Goal: Navigation & Orientation: Find specific page/section

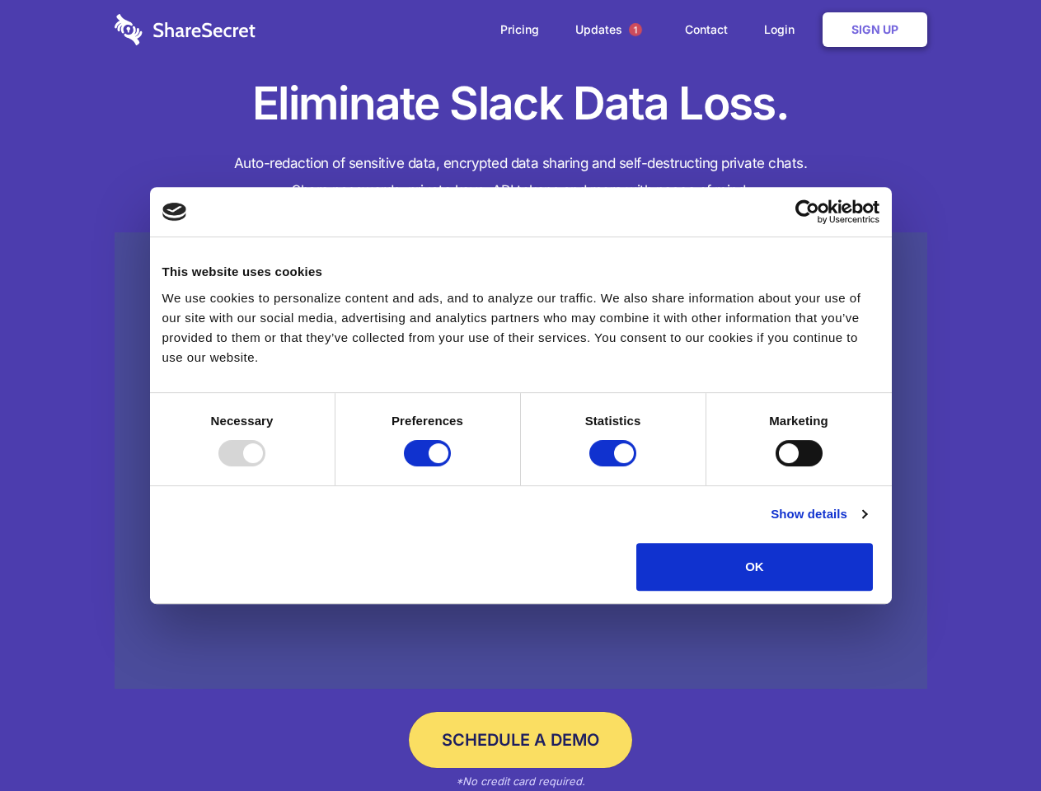
click at [265, 467] on div at bounding box center [241, 453] width 47 height 26
click at [451, 467] on input "Preferences" at bounding box center [427, 453] width 47 height 26
checkbox input "false"
click at [615, 467] on input "Statistics" at bounding box center [612, 453] width 47 height 26
checkbox input "false"
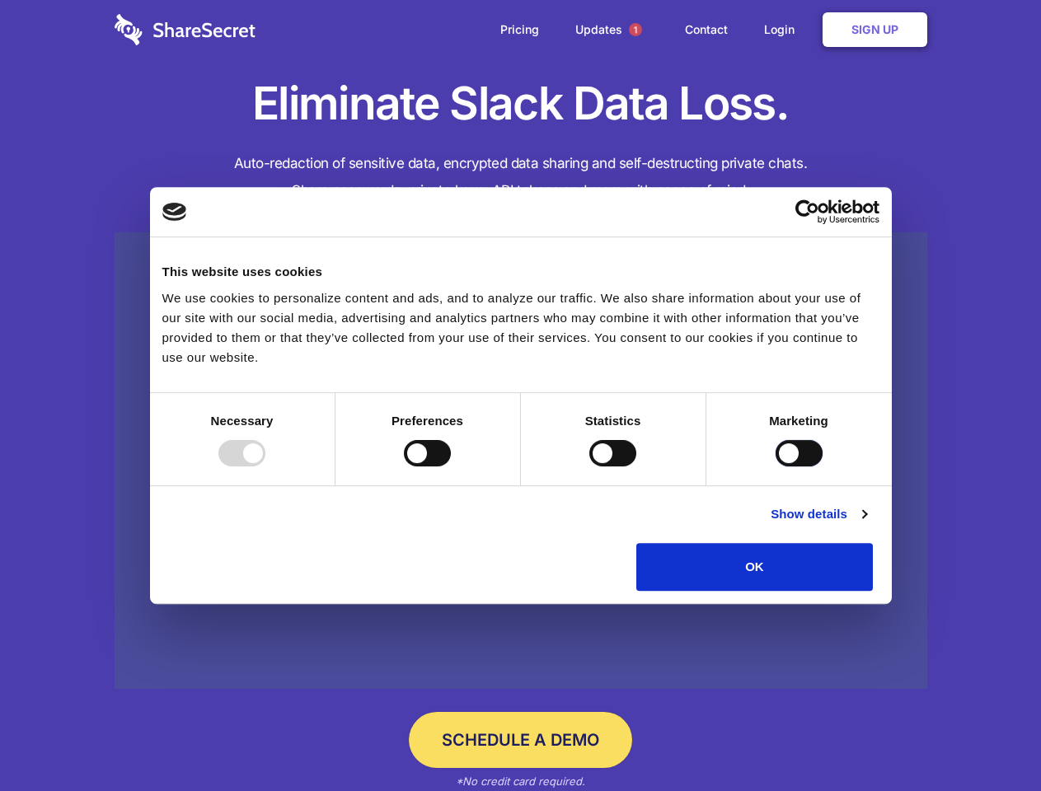
click at [776, 467] on input "Marketing" at bounding box center [799, 453] width 47 height 26
checkbox input "true"
click at [866, 524] on link "Show details" at bounding box center [819, 515] width 96 height 20
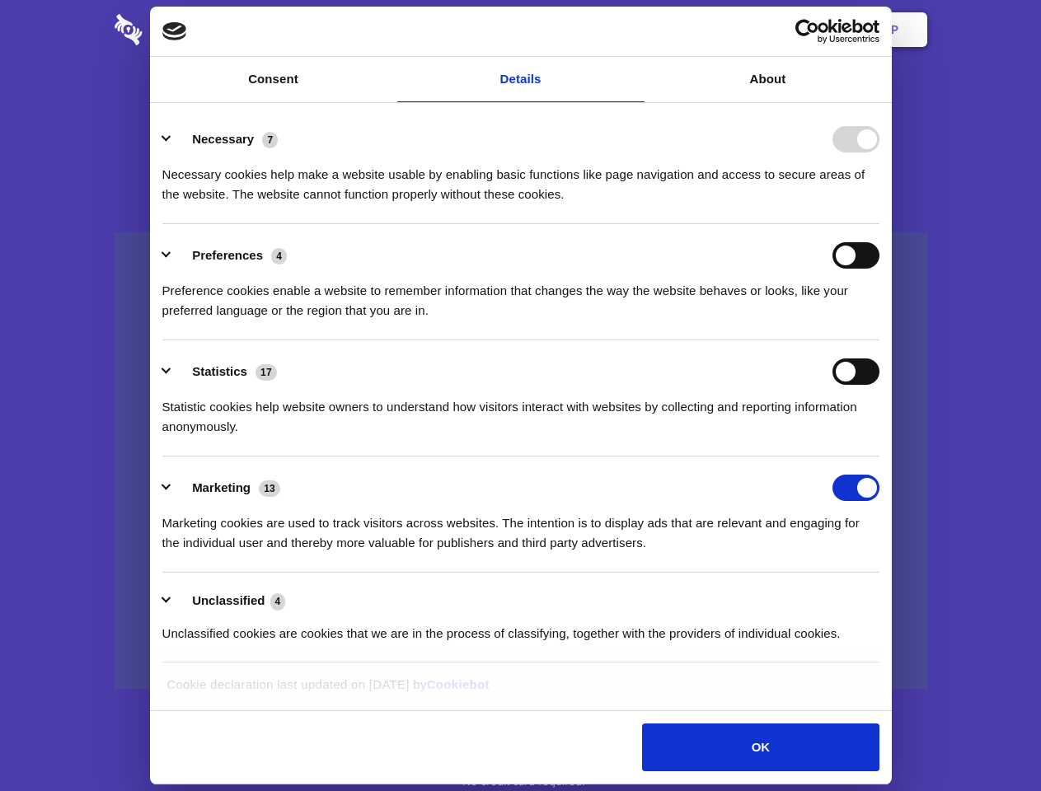
click at [880, 224] on li "Necessary 7 Necessary cookies help make a website usable by enabling basic func…" at bounding box center [520, 166] width 717 height 116
click at [635, 30] on span "1" at bounding box center [635, 29] width 13 height 13
